Goal: Task Accomplishment & Management: Complete application form

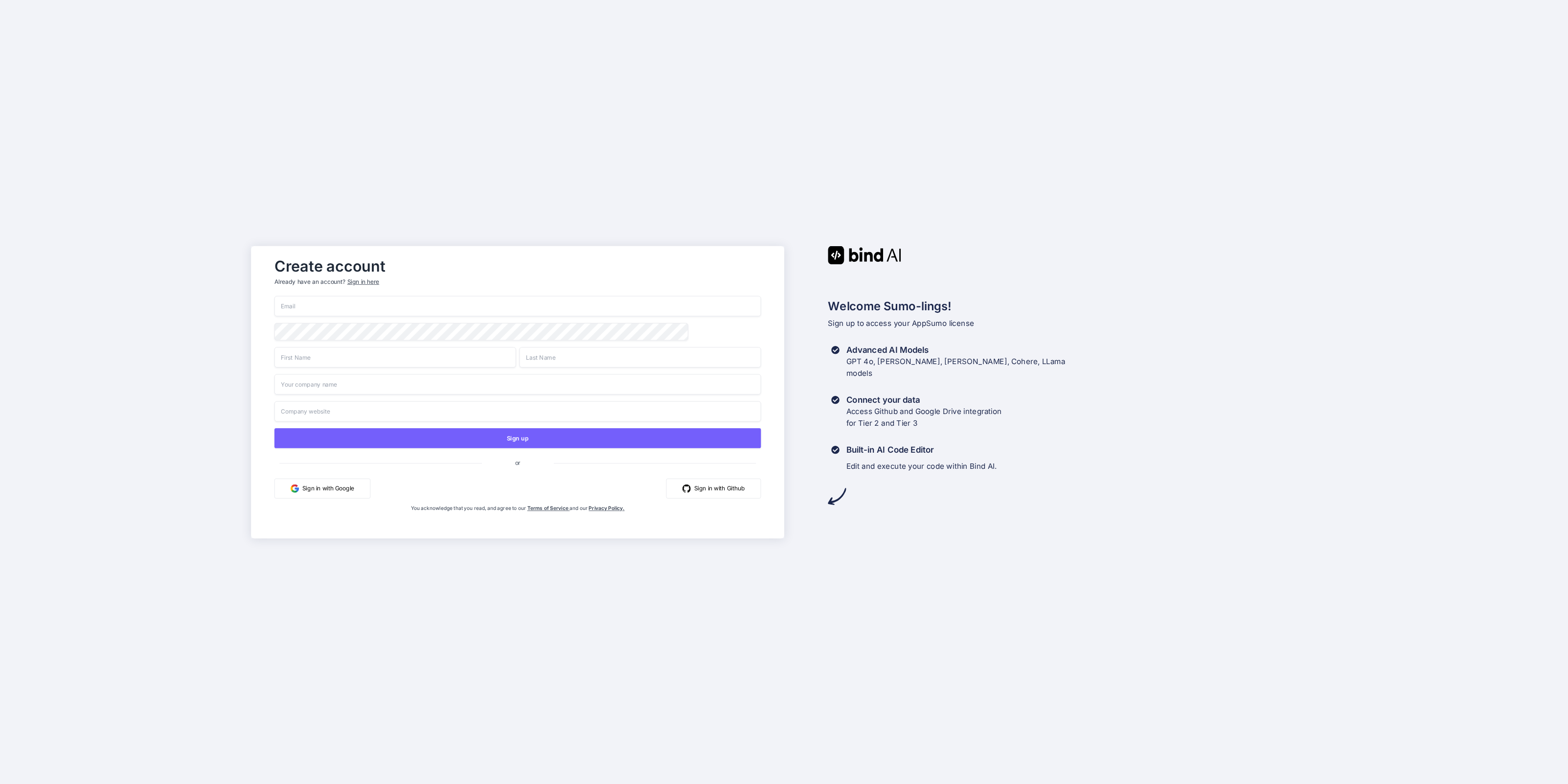
click at [342, 309] on input "email" at bounding box center [517, 305] width 487 height 21
paste input "[EMAIL_ADDRESS][DOMAIN_NAME]"
type input "[EMAIL_ADDRESS][DOMAIN_NAME]"
click at [311, 364] on input "text" at bounding box center [395, 357] width 242 height 21
type input "[PERSON_NAME]"
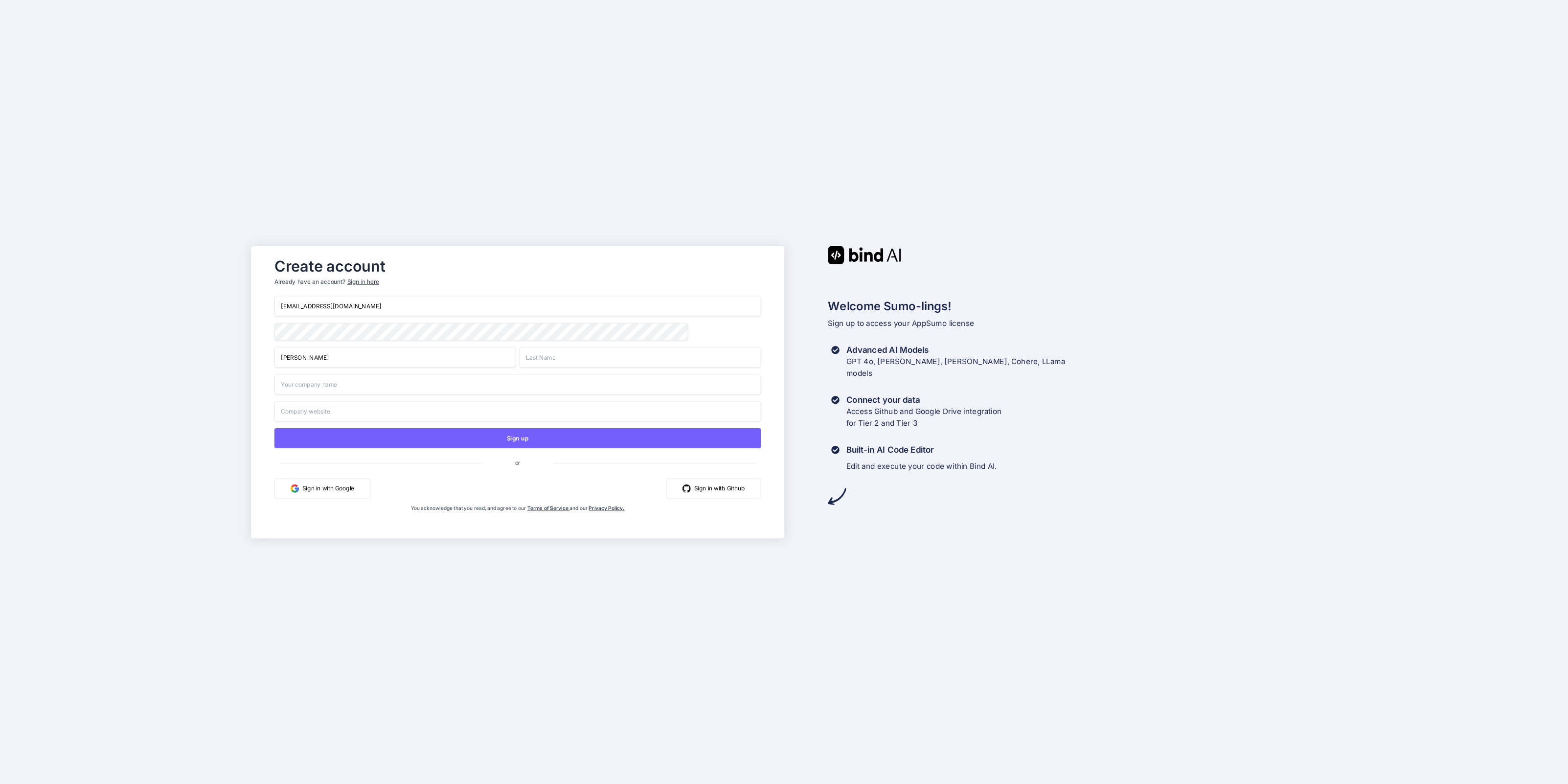
click at [568, 356] on input "text" at bounding box center [640, 357] width 242 height 21
type input "Hudsen"
click at [395, 387] on input "text" at bounding box center [517, 384] width 487 height 21
type input "SeanHudsen"
click at [385, 416] on input "text" at bounding box center [517, 411] width 487 height 21
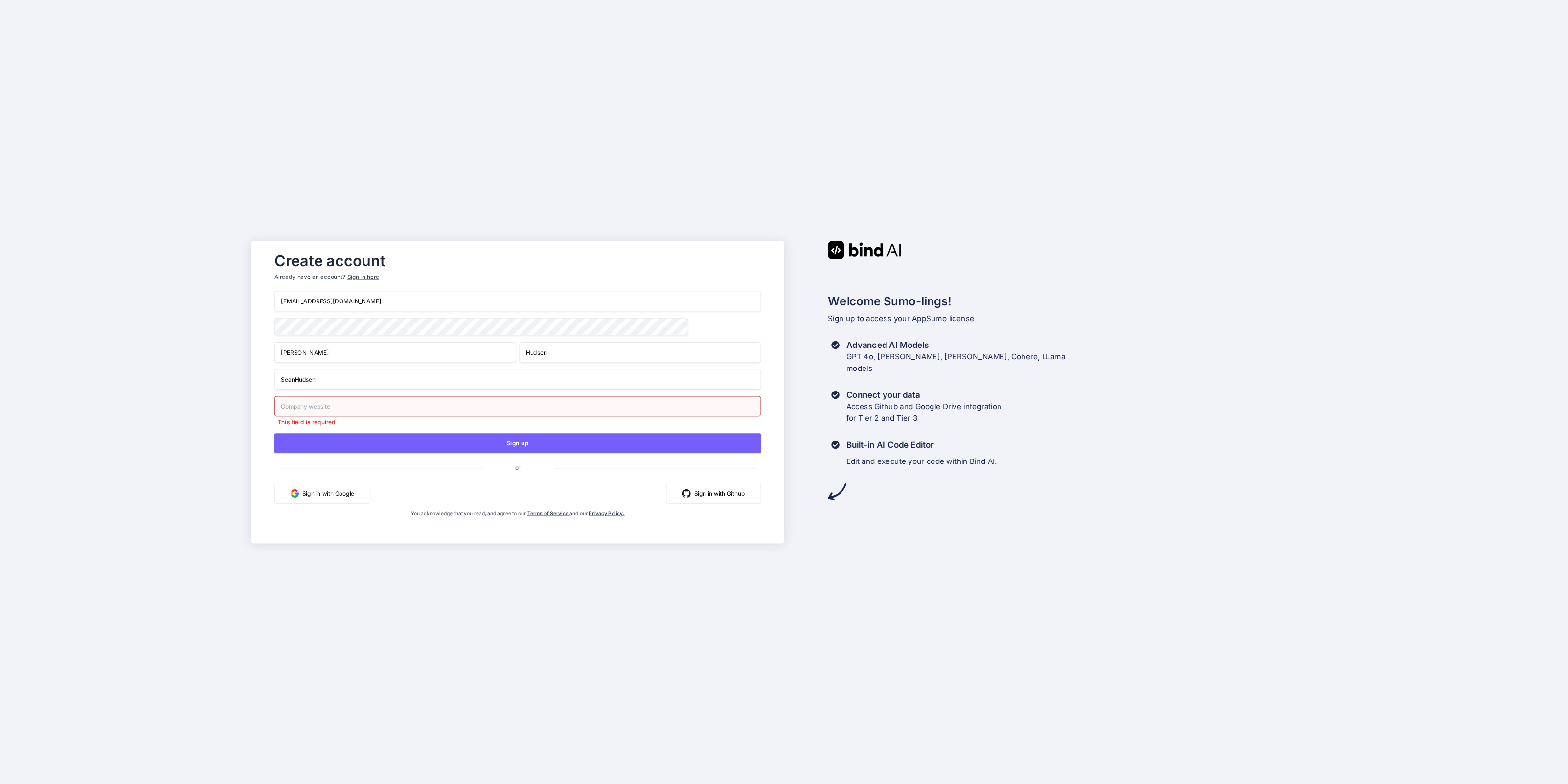
click at [264, 323] on div "Create account Already have an account? Sign in here [EMAIL_ADDRESS][DOMAIN_NAM…" at bounding box center [517, 392] width 506 height 289
click at [306, 404] on input "text" at bounding box center [517, 406] width 487 height 21
click at [282, 409] on input "[DOMAIN_NAME]" at bounding box center [517, 406] width 487 height 21
click at [396, 409] on input "[URL][DOMAIN_NAME]" at bounding box center [517, 406] width 487 height 21
click at [347, 409] on input "[URL][DOMAIN_NAME]" at bounding box center [517, 406] width 487 height 21
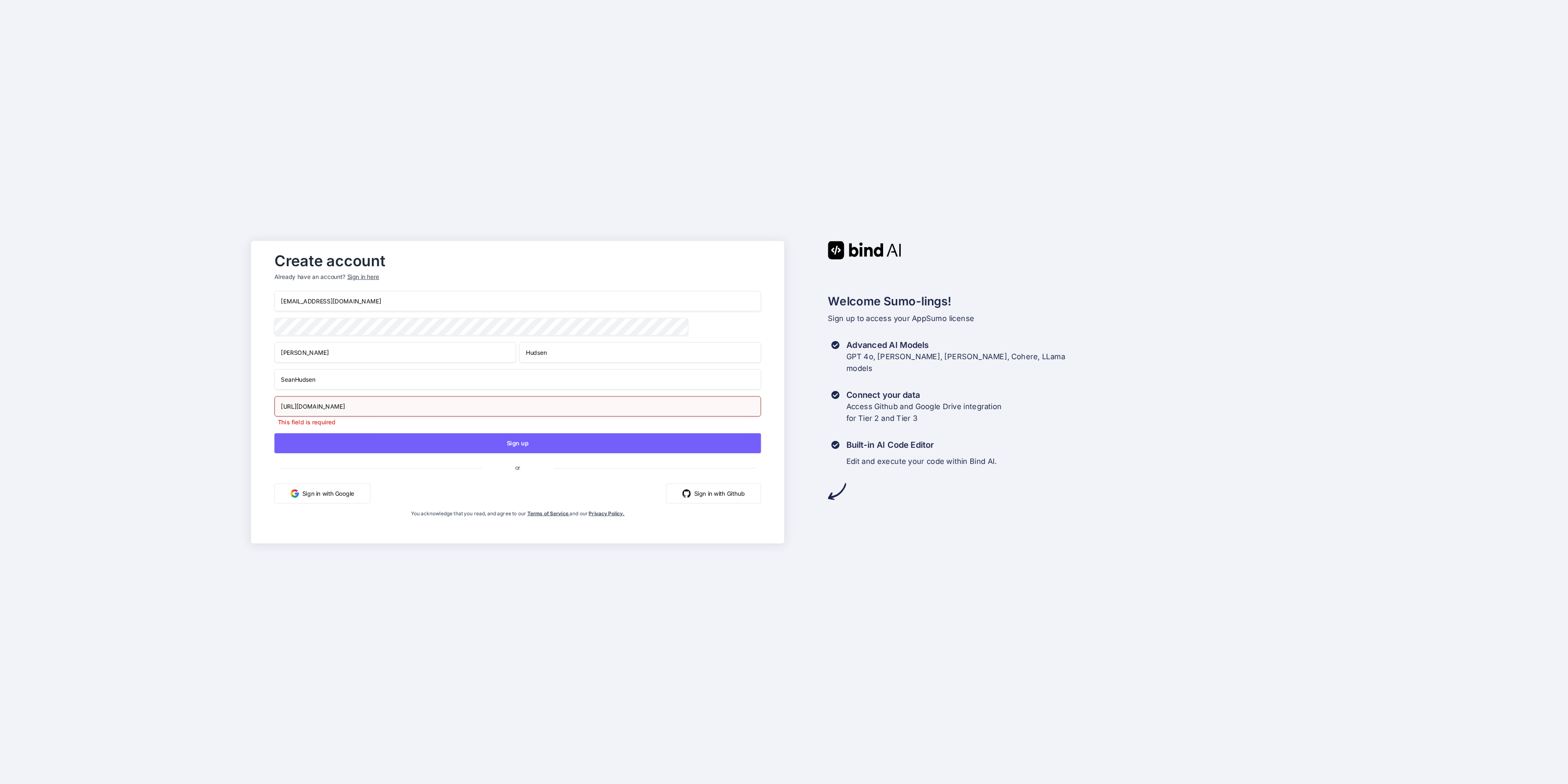
click at [303, 409] on input "[URL][DOMAIN_NAME]" at bounding box center [517, 406] width 487 height 21
click at [334, 408] on input "[URL][DOMAIN_NAME]" at bounding box center [517, 406] width 487 height 21
type input "[URL][DOMAIN_NAME]"
click at [549, 448] on button "Sign up" at bounding box center [517, 443] width 487 height 20
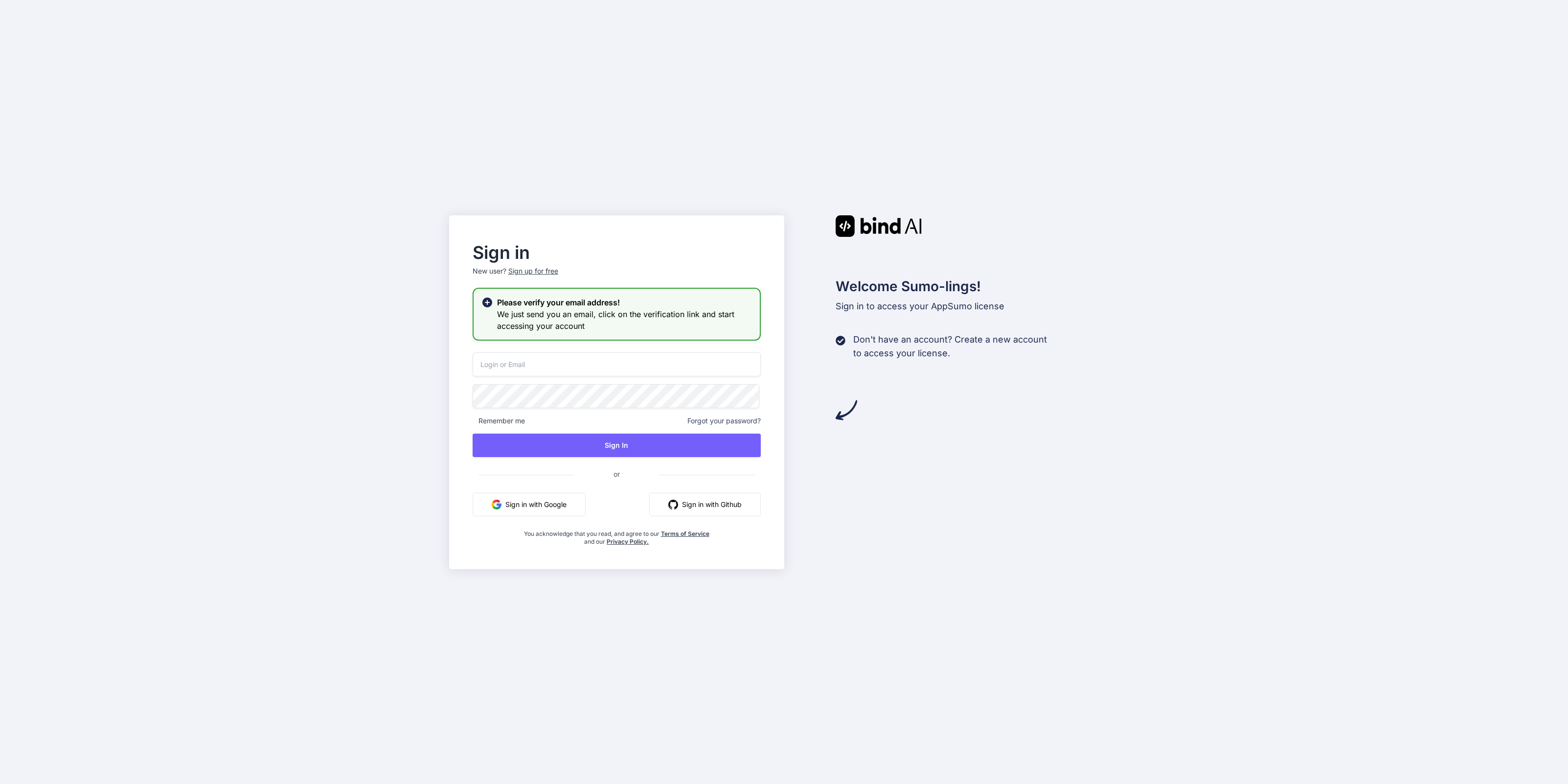
type input "[EMAIL_ADDRESS][DOMAIN_NAME]"
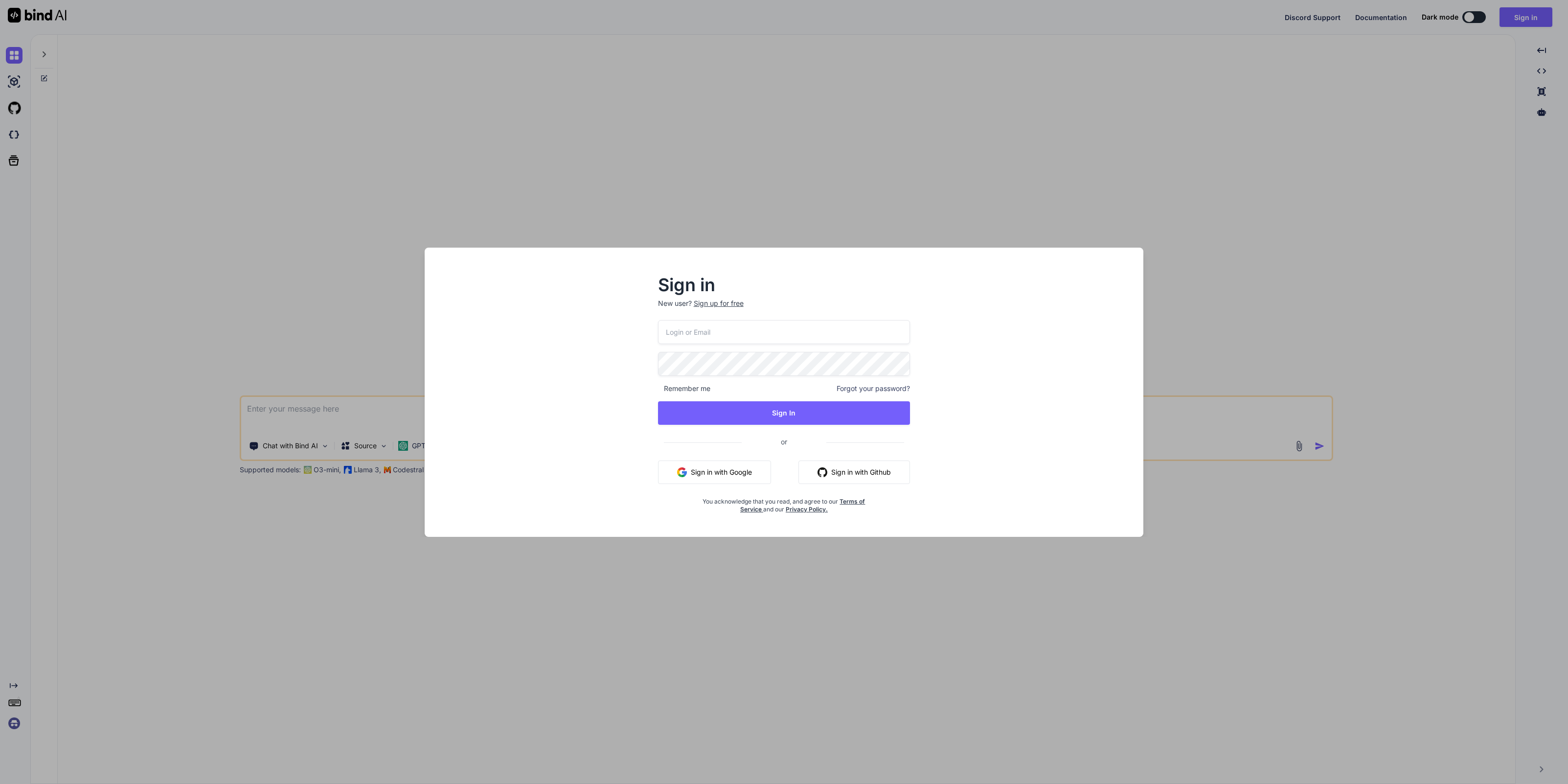
click at [705, 329] on input "email" at bounding box center [784, 332] width 252 height 24
type input "[EMAIL_ADDRESS][DOMAIN_NAME]"
click at [747, 412] on button "Sign In" at bounding box center [784, 413] width 252 height 24
click at [789, 419] on button "Sign In" at bounding box center [784, 413] width 252 height 24
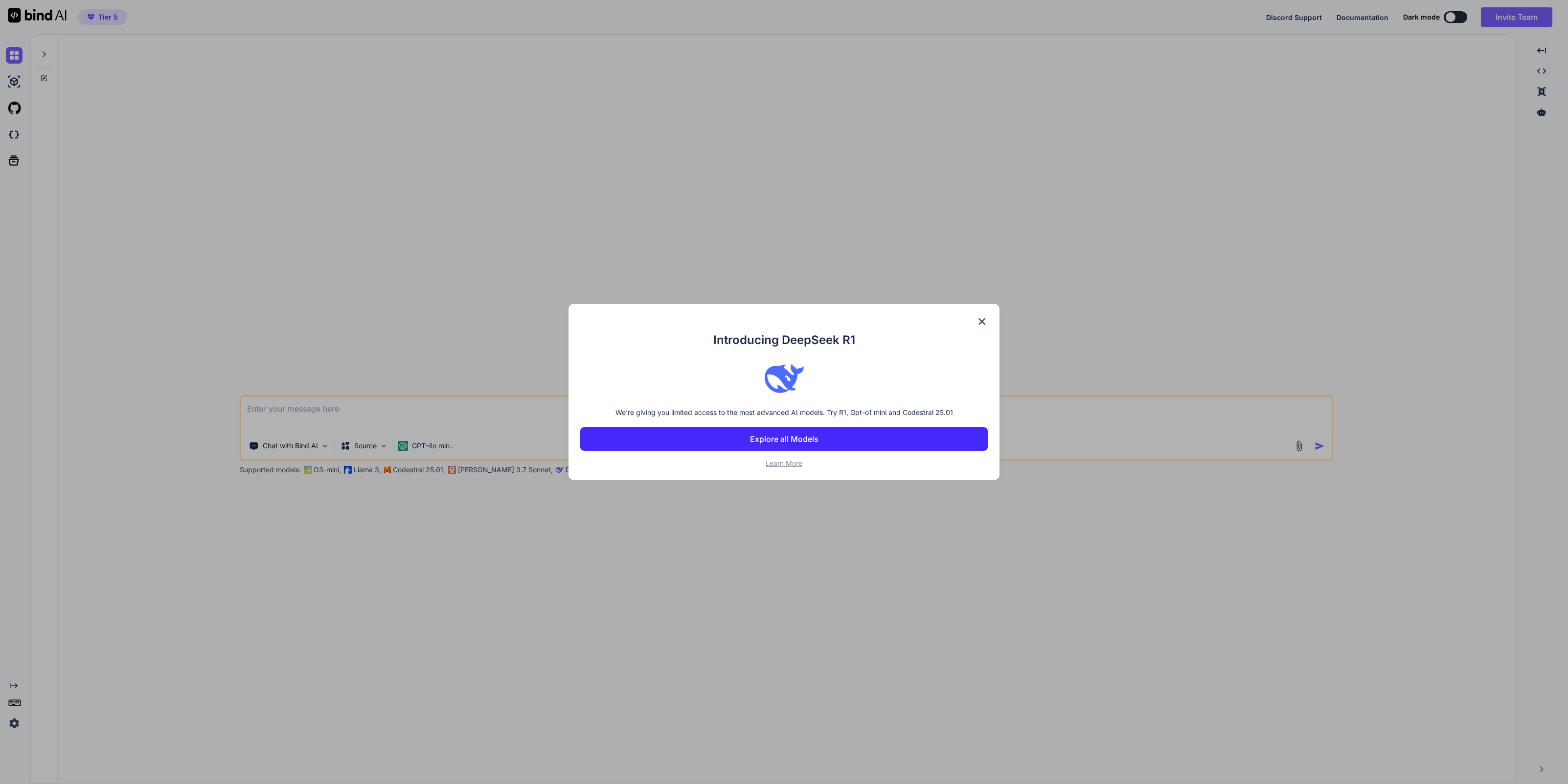
click at [977, 321] on img at bounding box center [982, 322] width 12 height 12
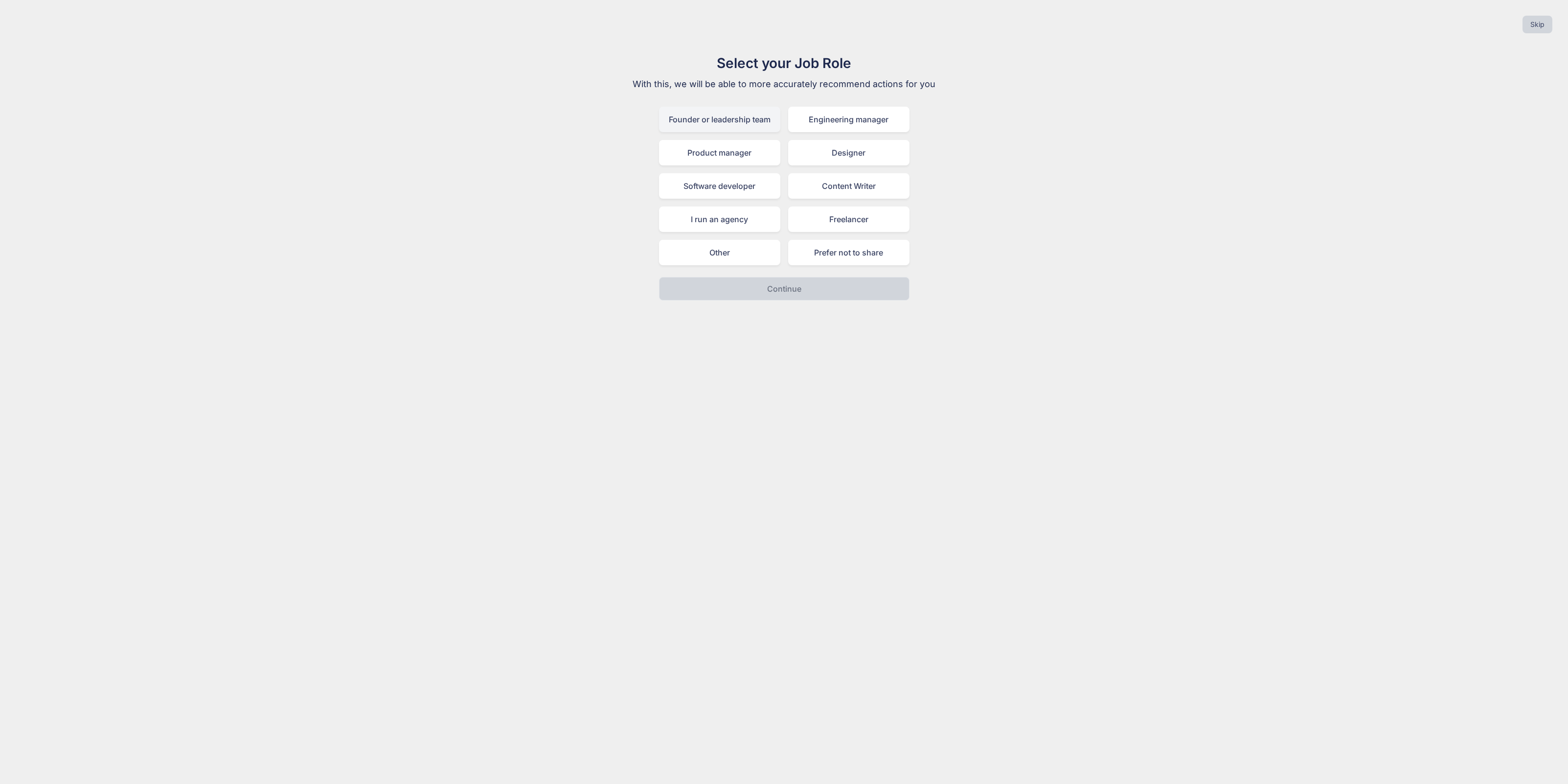
click at [756, 122] on div "Founder or leadership team" at bounding box center [719, 119] width 122 height 26
click at [783, 292] on p "Continue" at bounding box center [784, 289] width 35 height 12
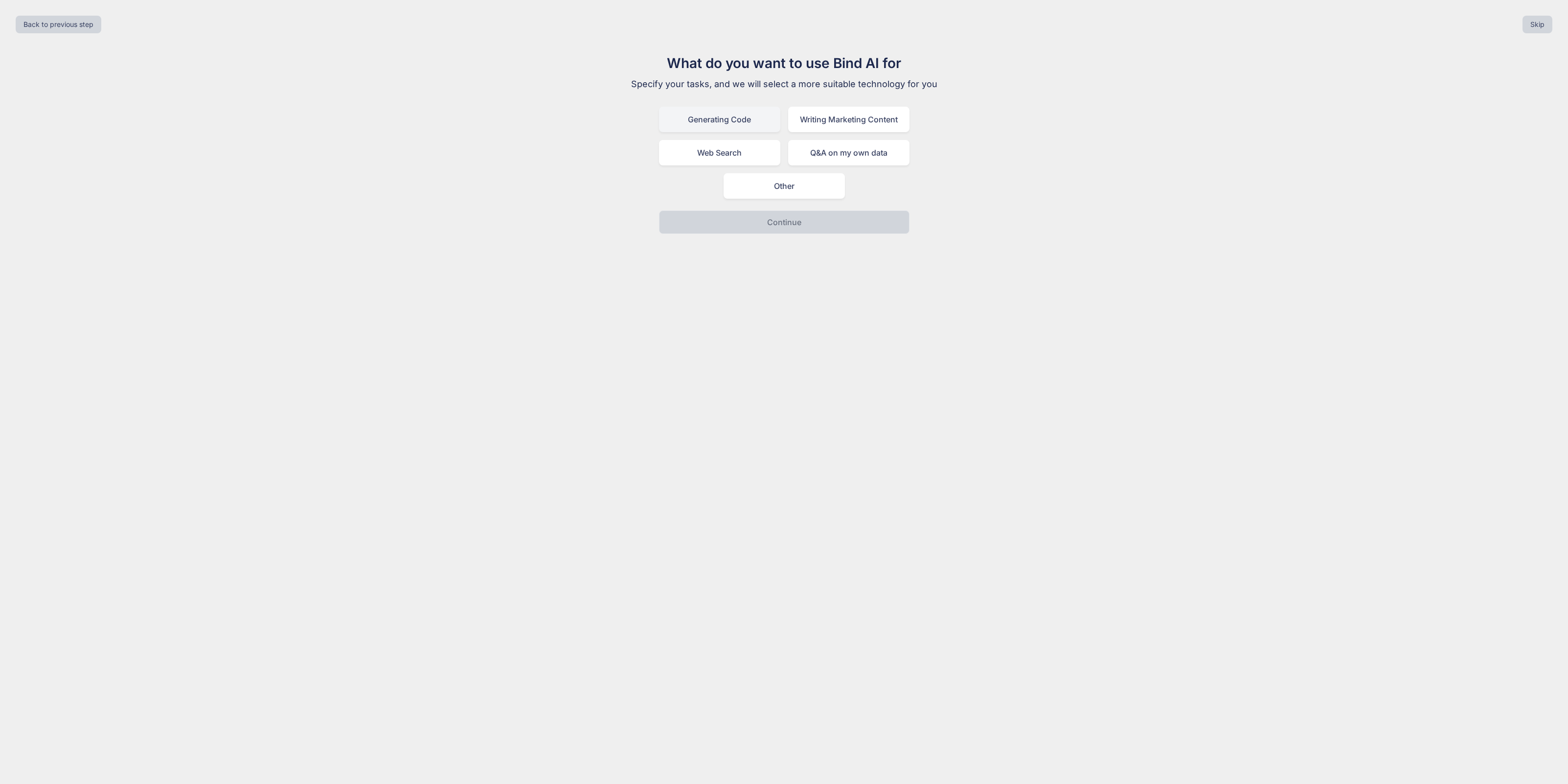
click at [751, 127] on div "Generating Code" at bounding box center [719, 119] width 122 height 26
click at [781, 220] on p "Continue" at bounding box center [784, 222] width 35 height 12
click at [784, 188] on div "I am not a developer, I want AI to generate code for me" at bounding box center [784, 186] width 251 height 26
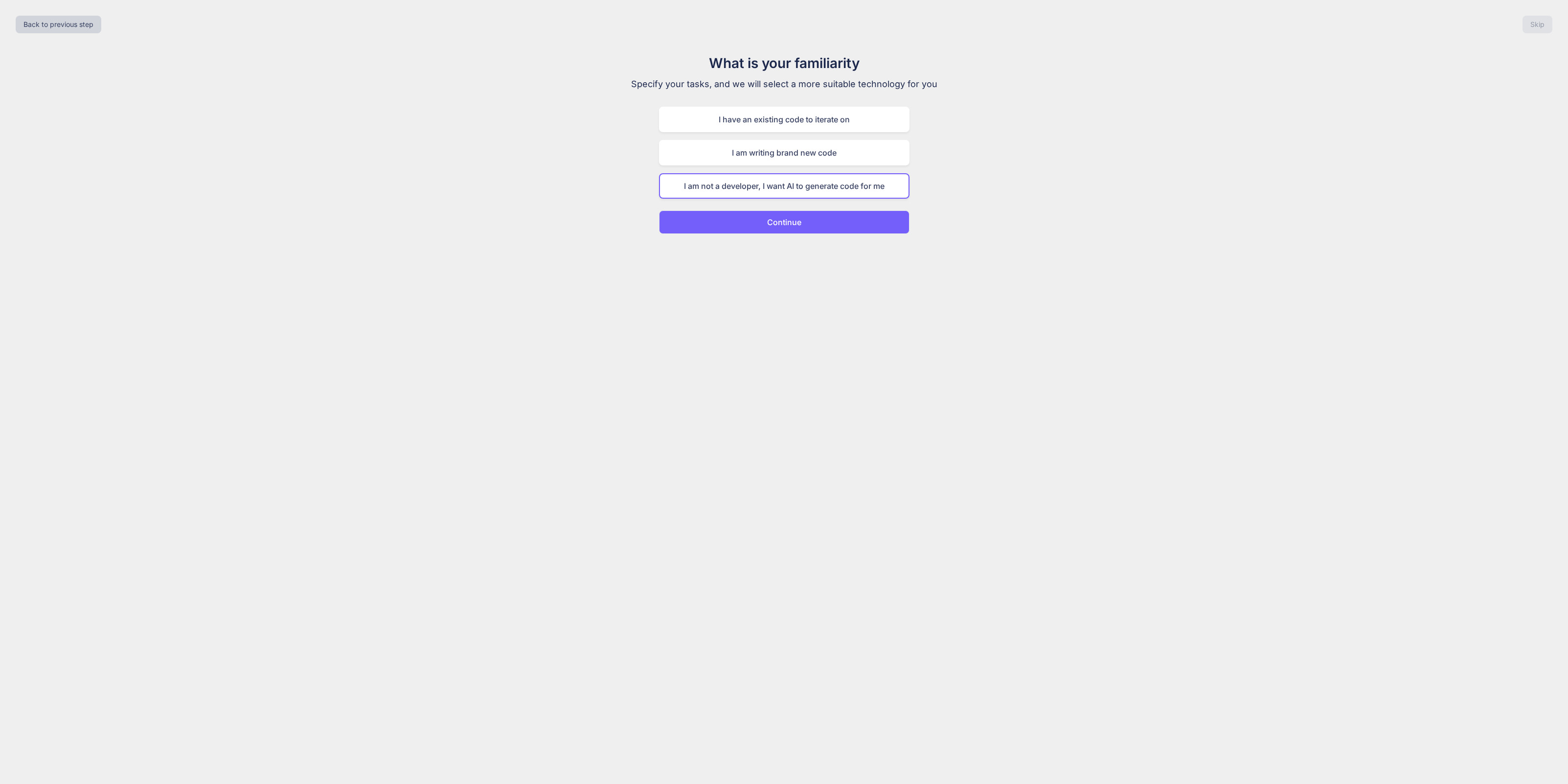
click at [789, 224] on p "Continue" at bounding box center [784, 222] width 35 height 12
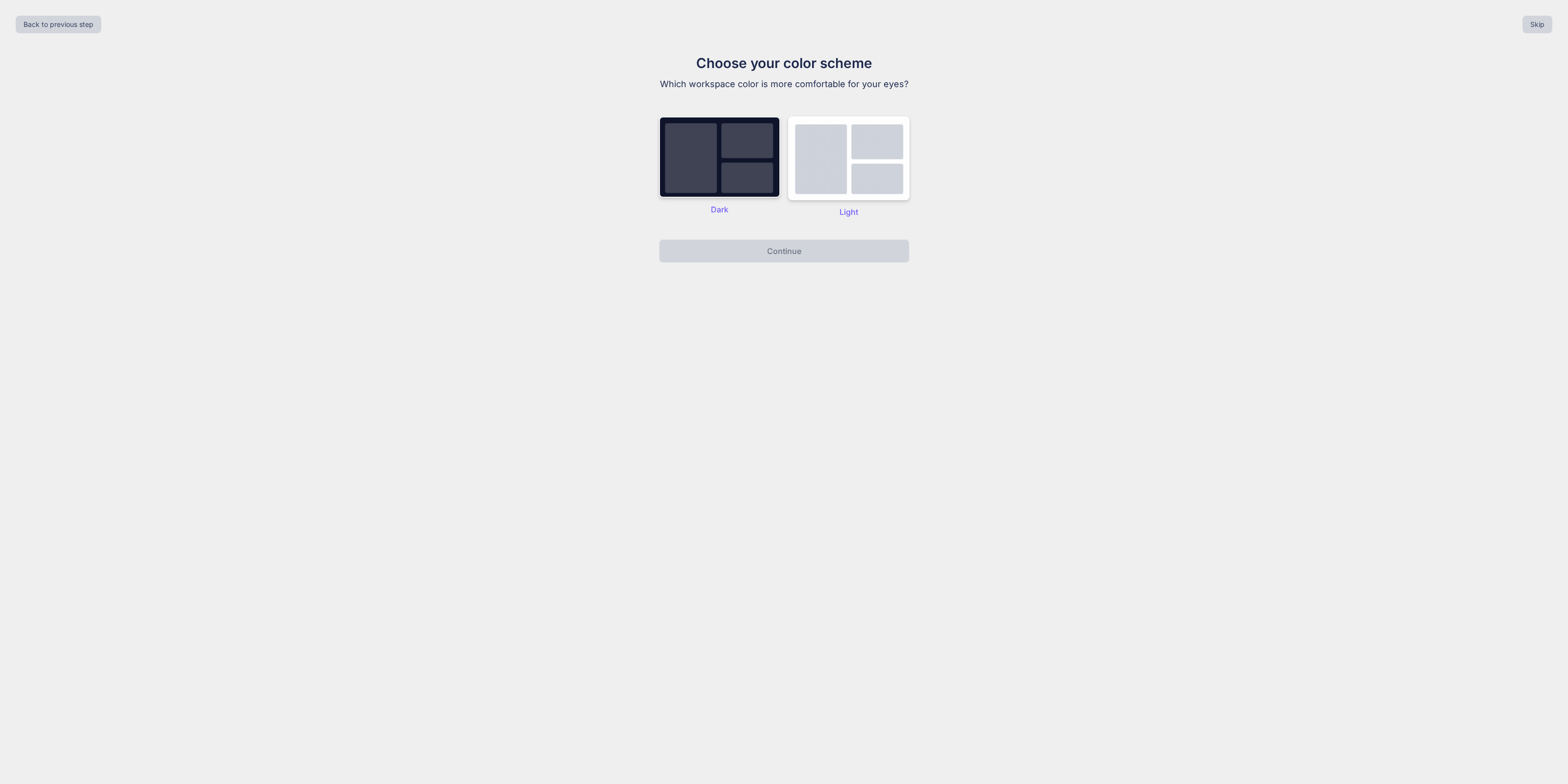
click at [765, 204] on div "Dark" at bounding box center [719, 167] width 122 height 101
click at [779, 254] on p "Continue" at bounding box center [784, 251] width 35 height 12
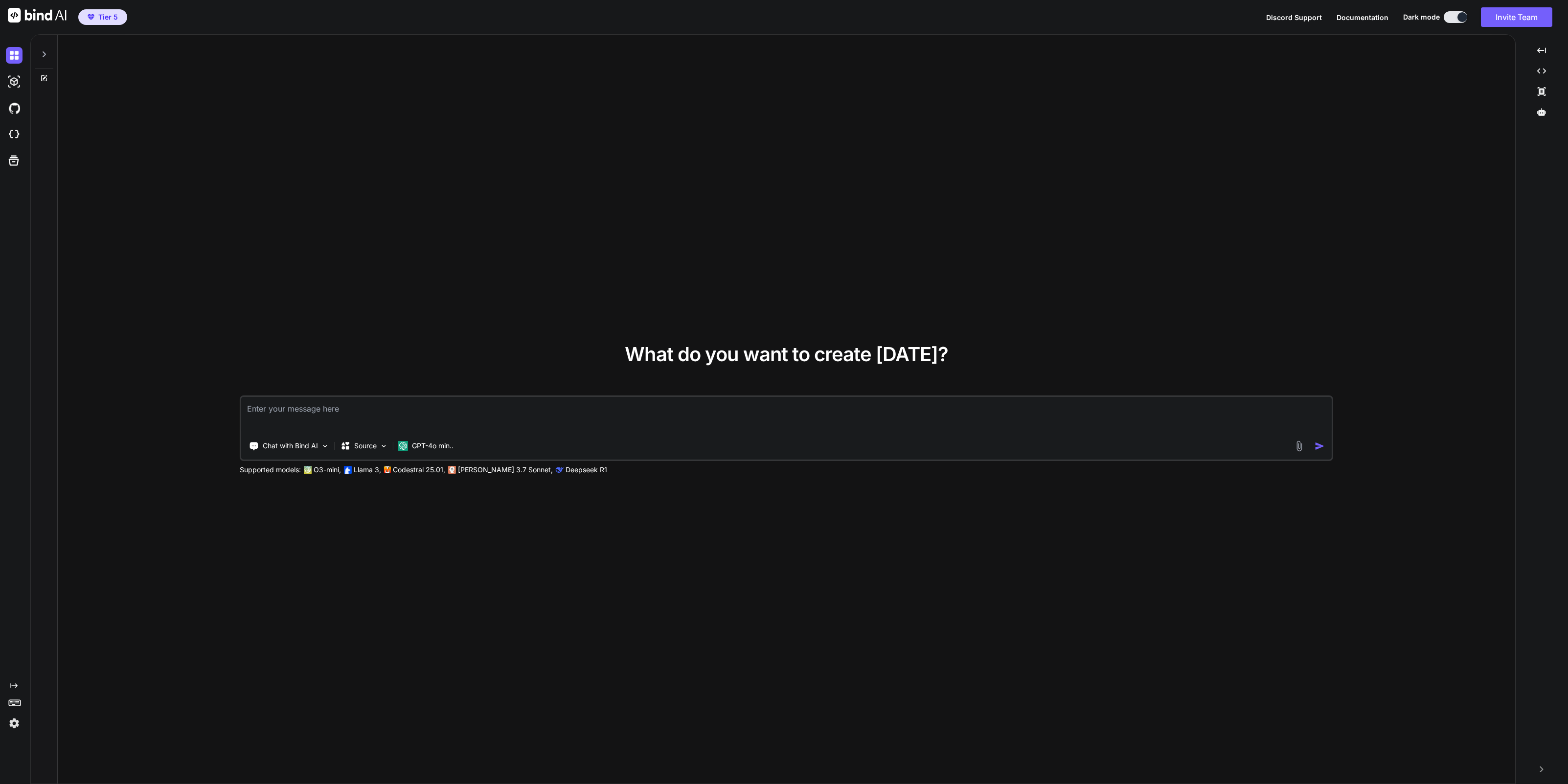
type textarea "x"
click at [12, 724] on img at bounding box center [14, 723] width 16 height 16
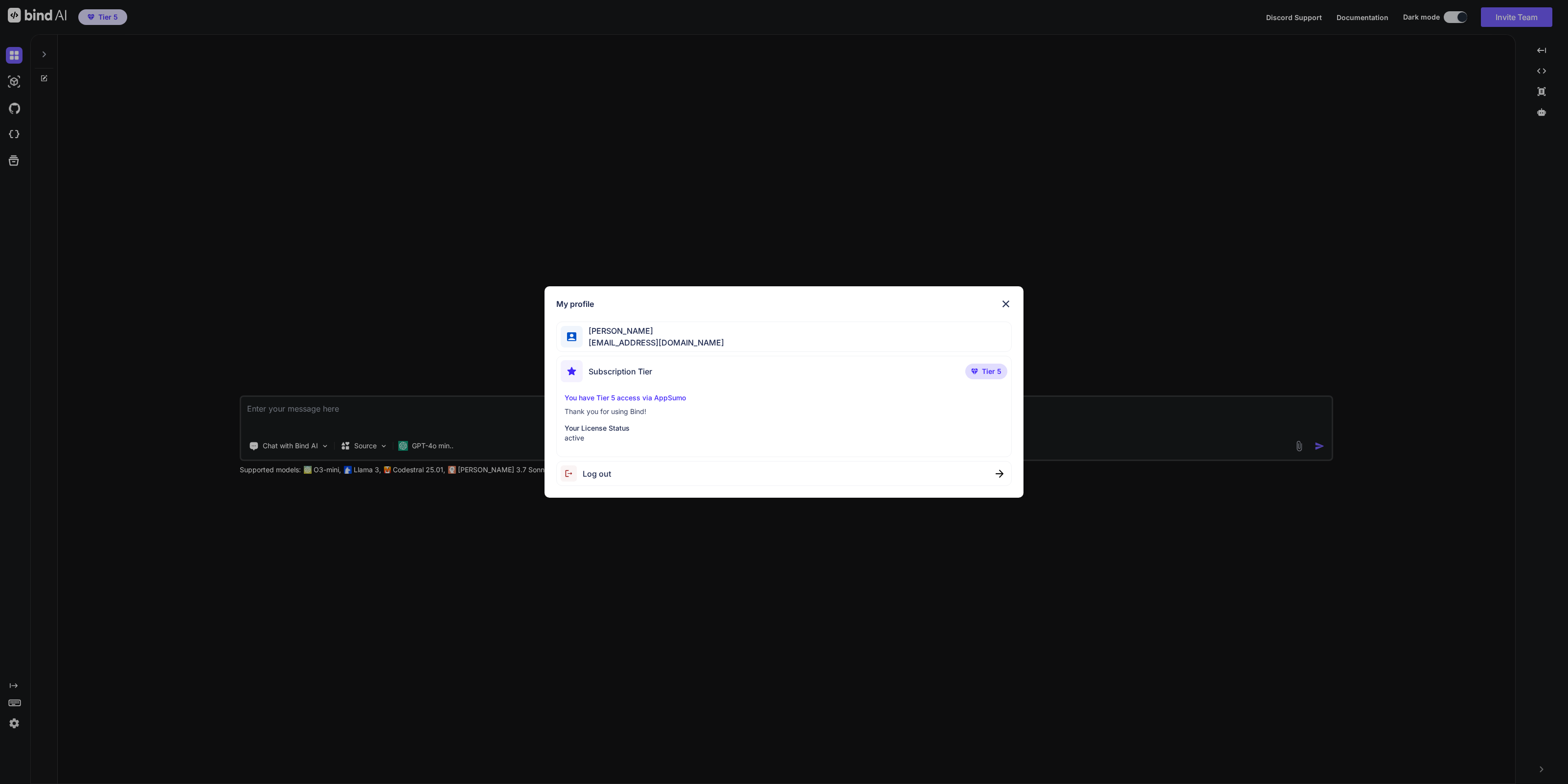
click at [1009, 304] on img at bounding box center [1006, 304] width 12 height 12
